Goal: Information Seeking & Learning: Understand process/instructions

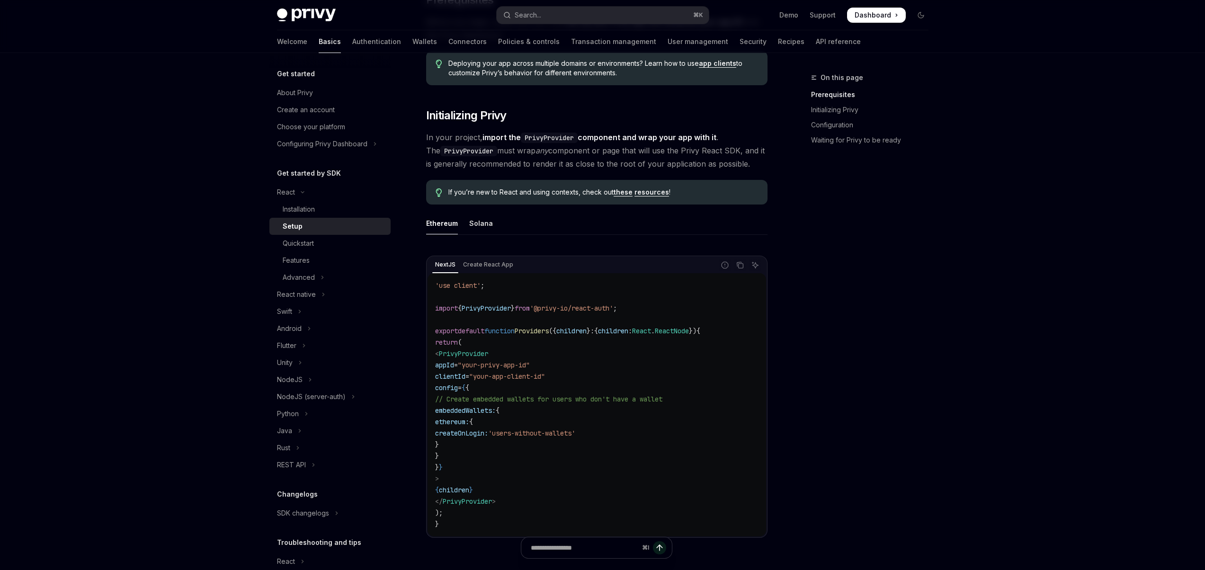
scroll to position [62, 0]
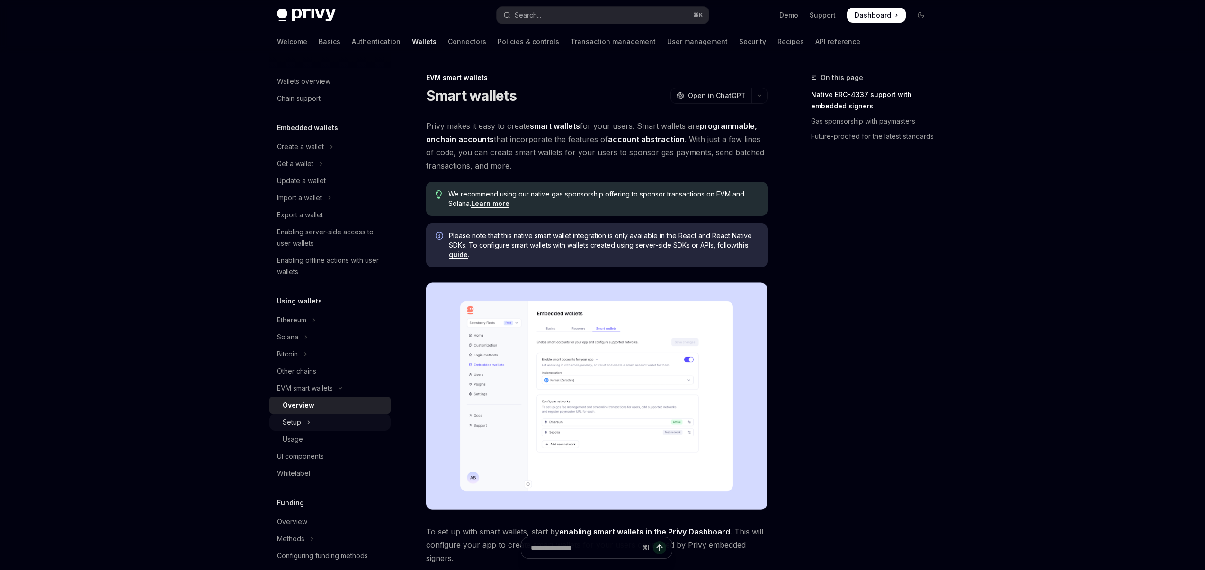
click at [294, 425] on div "Setup" at bounding box center [292, 422] width 18 height 11
type textarea "*"
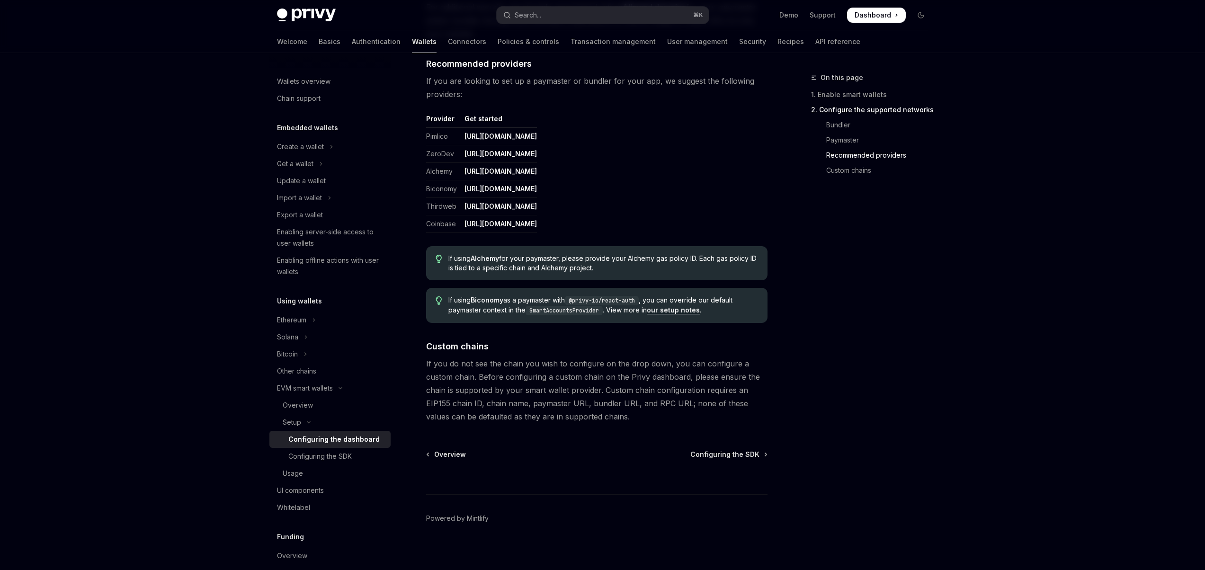
scroll to position [1115, 0]
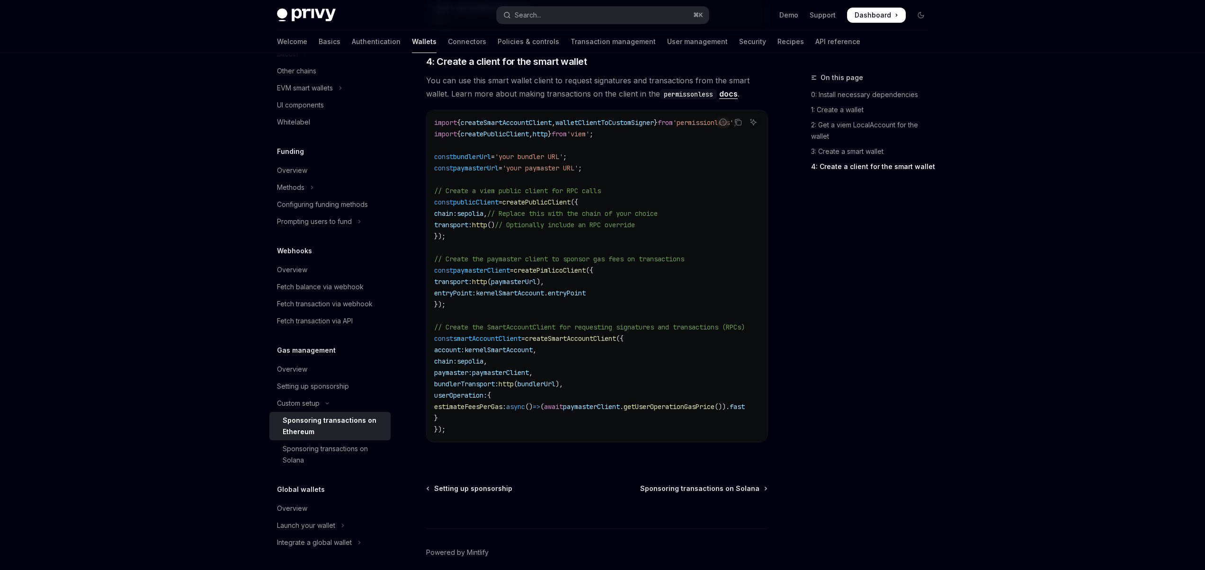
scroll to position [1191, 0]
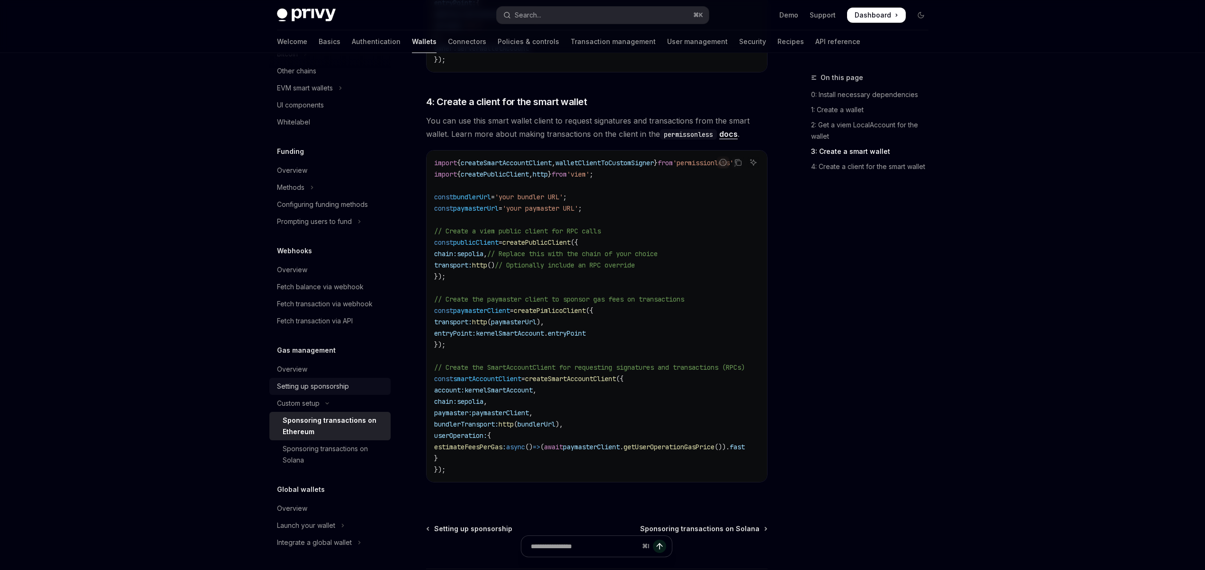
click at [342, 386] on div "Setting up sponsorship" at bounding box center [313, 386] width 72 height 11
type textarea "*"
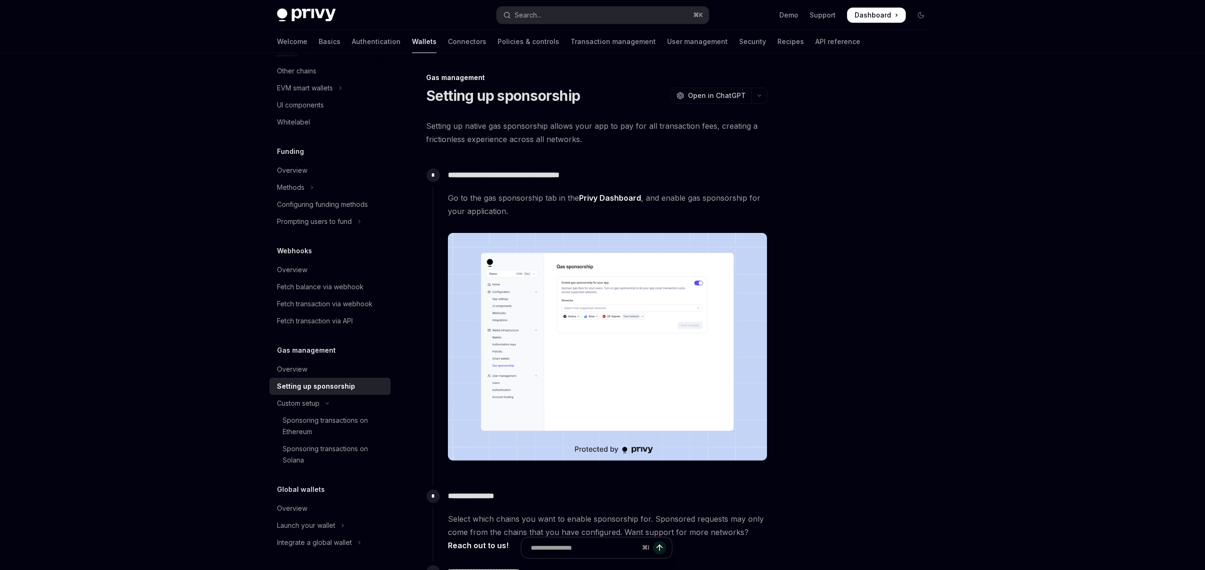
click at [608, 329] on img at bounding box center [607, 347] width 319 height 228
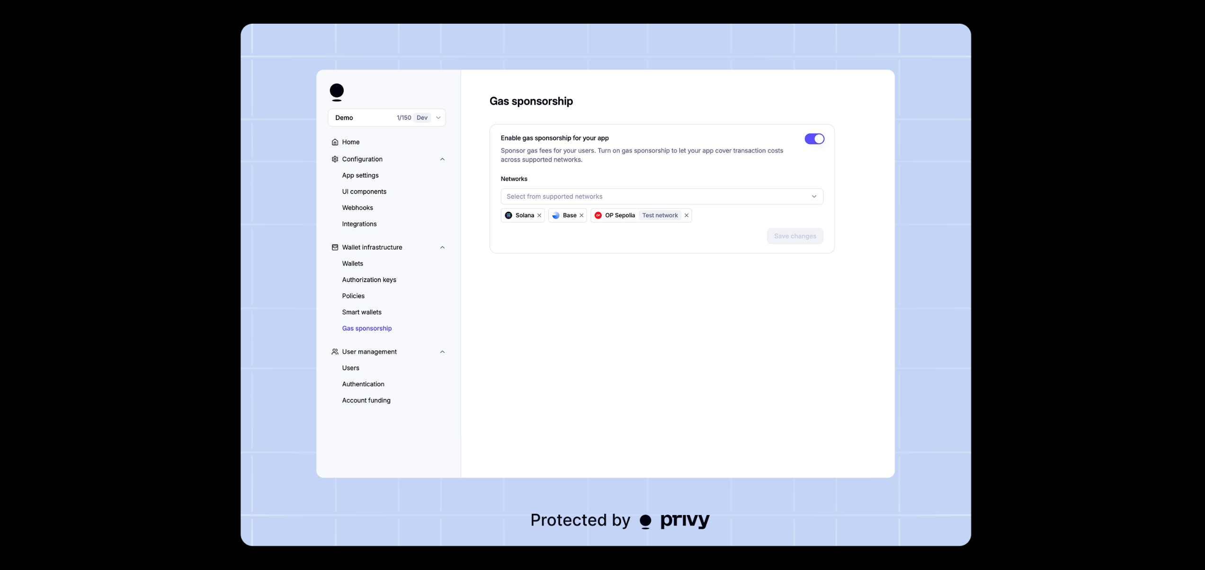
click at [979, 243] on div at bounding box center [602, 285] width 1205 height 570
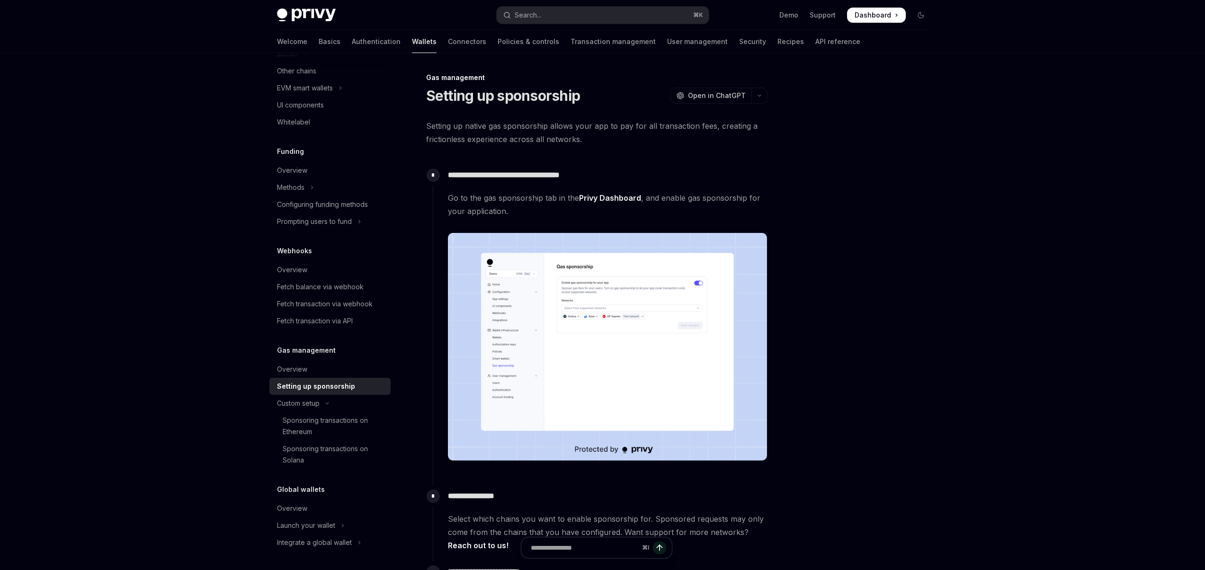
drag, startPoint x: 489, startPoint y: 125, endPoint x: 581, endPoint y: 144, distance: 94.8
click at [581, 144] on span "Setting up native gas sponsorship allows your app to pay for all transaction fe…" at bounding box center [596, 132] width 341 height 27
click at [622, 151] on div "**********" at bounding box center [596, 567] width 341 height 896
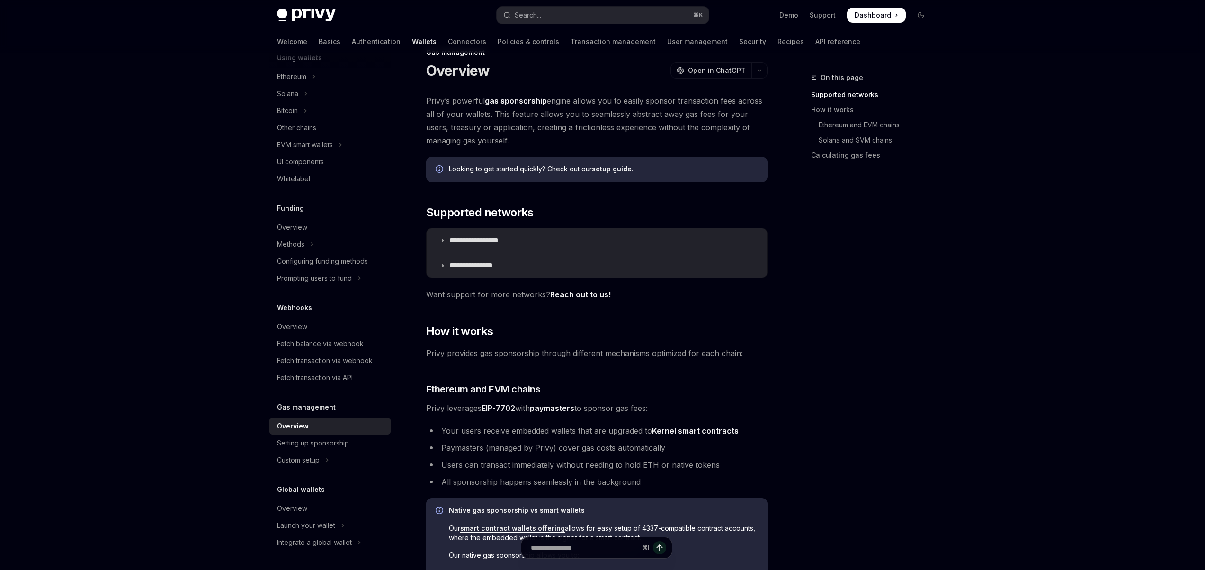
scroll to position [87, 0]
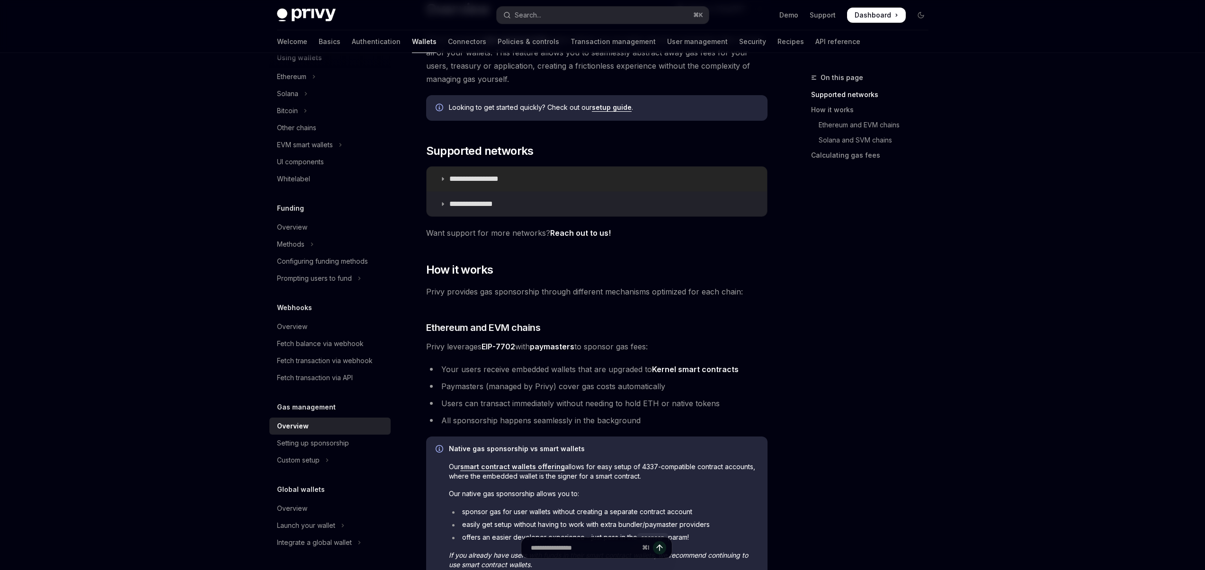
click at [440, 180] on icon at bounding box center [443, 179] width 6 height 6
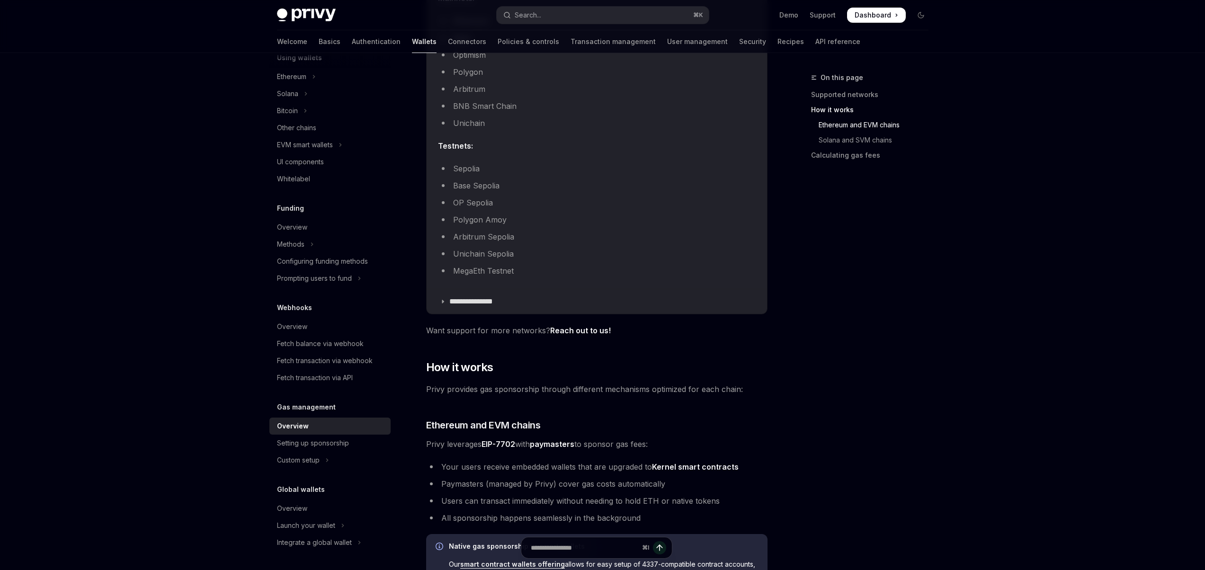
scroll to position [451, 0]
